Goal: Task Accomplishment & Management: Manage account settings

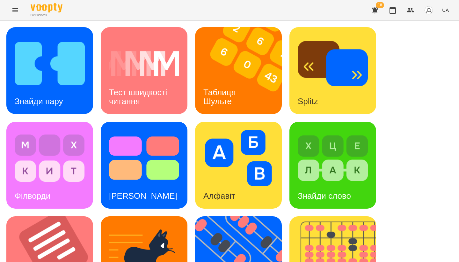
click at [68, 93] on div "Знайди пару" at bounding box center [38, 101] width 65 height 25
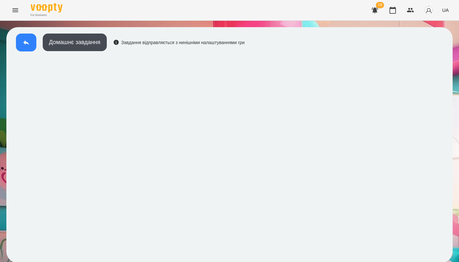
click at [21, 43] on button at bounding box center [26, 43] width 20 height 18
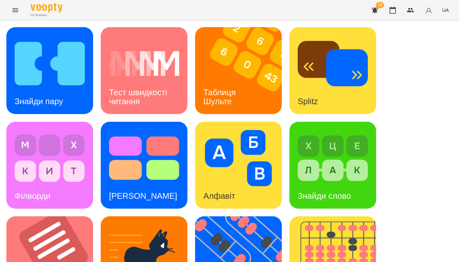
click at [62, 69] on img at bounding box center [50, 63] width 70 height 56
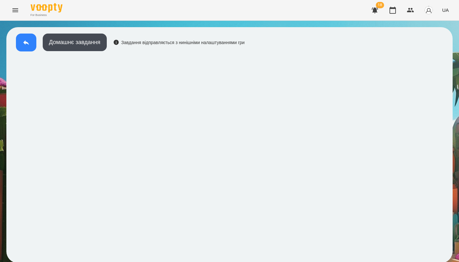
click at [31, 41] on button at bounding box center [26, 43] width 20 height 18
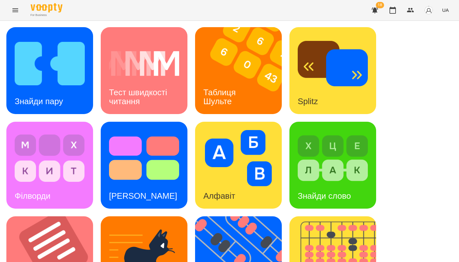
click at [21, 12] on button "Menu" at bounding box center [15, 10] width 15 height 15
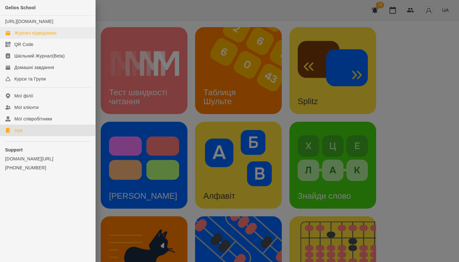
click at [34, 36] on div "Журнал відвідувань" at bounding box center [35, 33] width 42 height 6
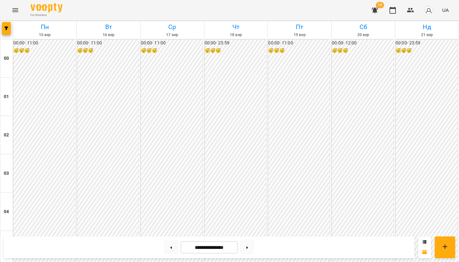
scroll to position [622, 0]
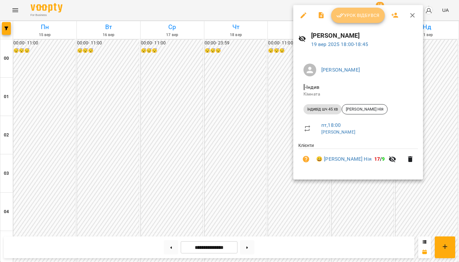
click at [359, 20] on button "Урок відбувся" at bounding box center [359, 15] width 54 height 15
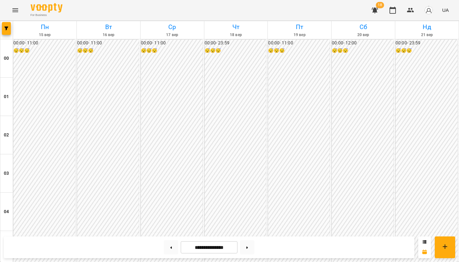
scroll to position [690, 0]
click at [12, 13] on icon "Menu" at bounding box center [15, 10] width 8 height 8
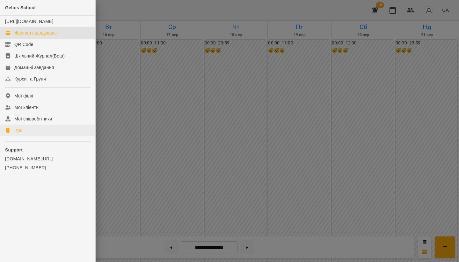
click at [34, 136] on link "Ігри" at bounding box center [47, 129] width 95 height 11
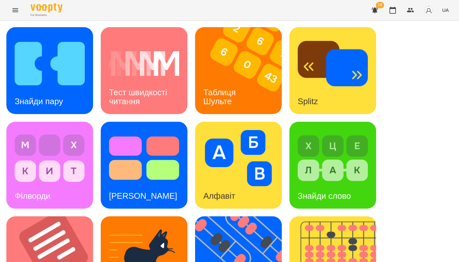
scroll to position [55, 0]
